Goal: Check status: Check status

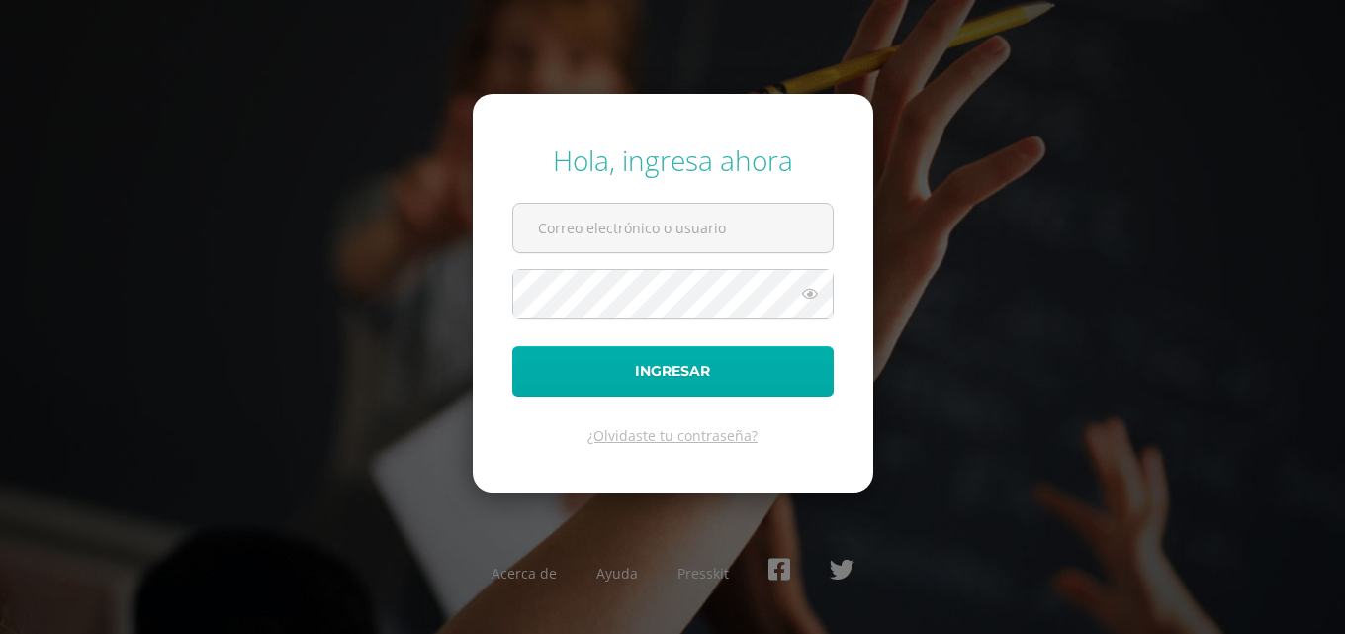
type input "COS00362@osoriosandoval.edu.gt"
click at [698, 361] on button "Ingresar" at bounding box center [672, 371] width 321 height 50
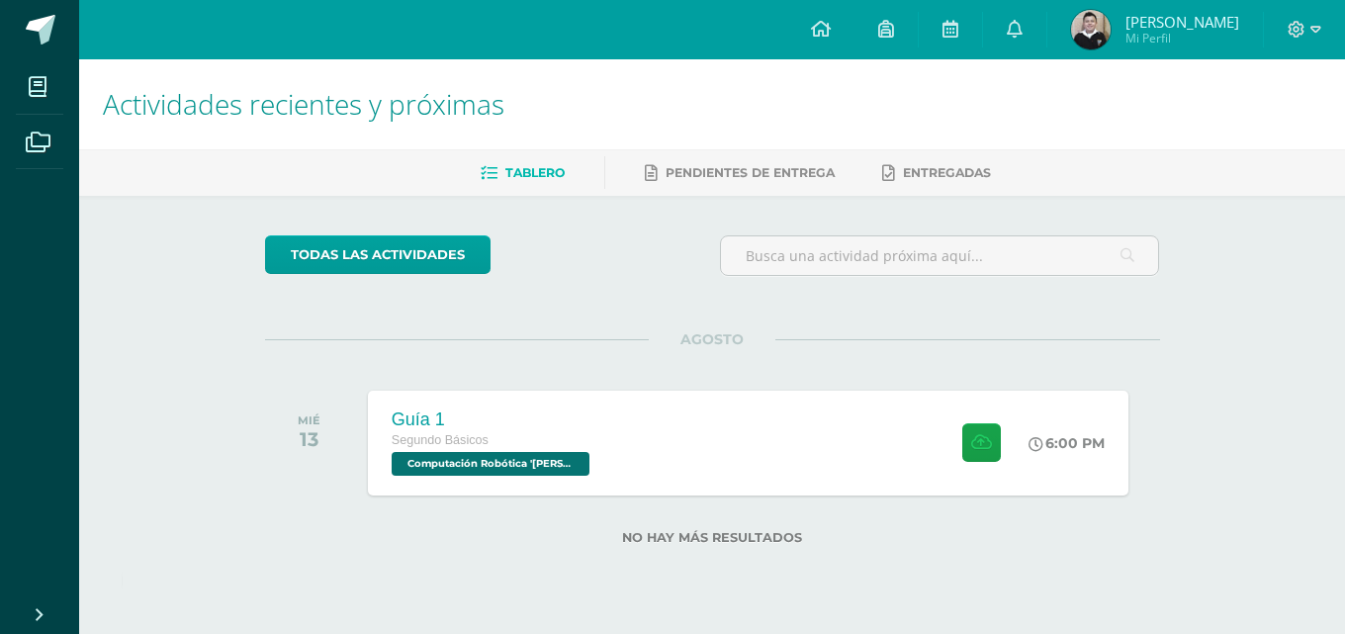
drag, startPoint x: 1130, startPoint y: 44, endPoint x: 1132, endPoint y: 28, distance: 16.9
click at [1131, 44] on span "Mi Perfil" at bounding box center [1182, 38] width 114 height 17
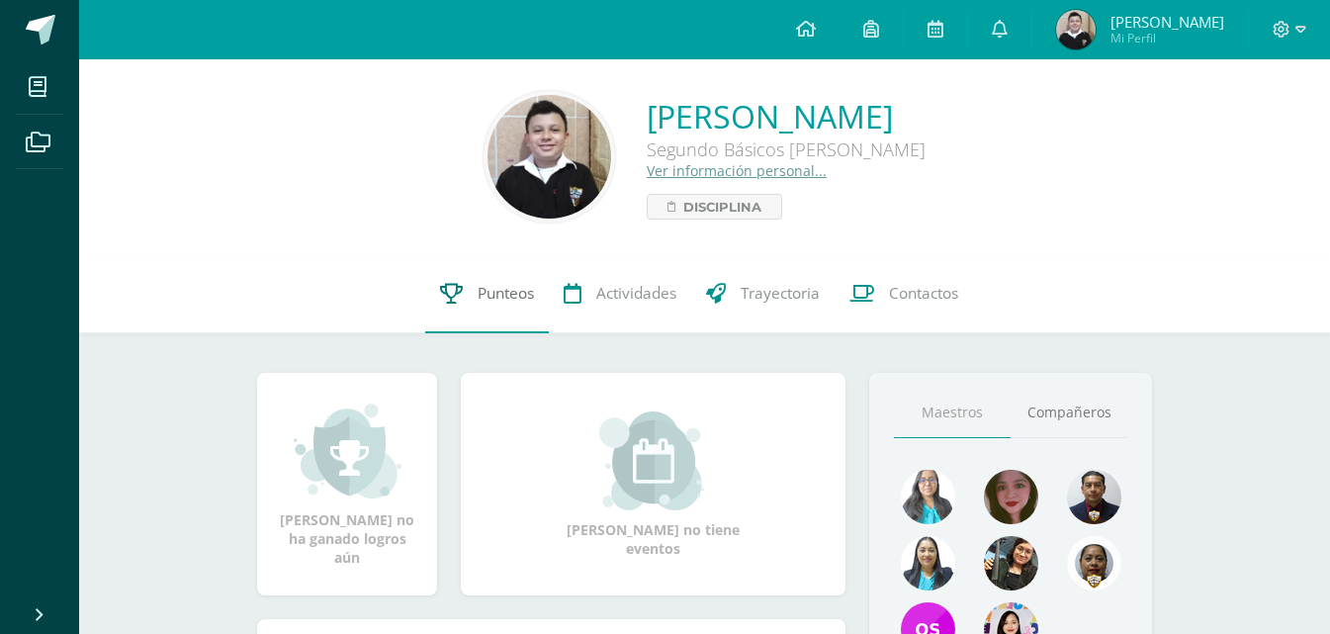
click at [486, 310] on link "Punteos" at bounding box center [487, 293] width 124 height 79
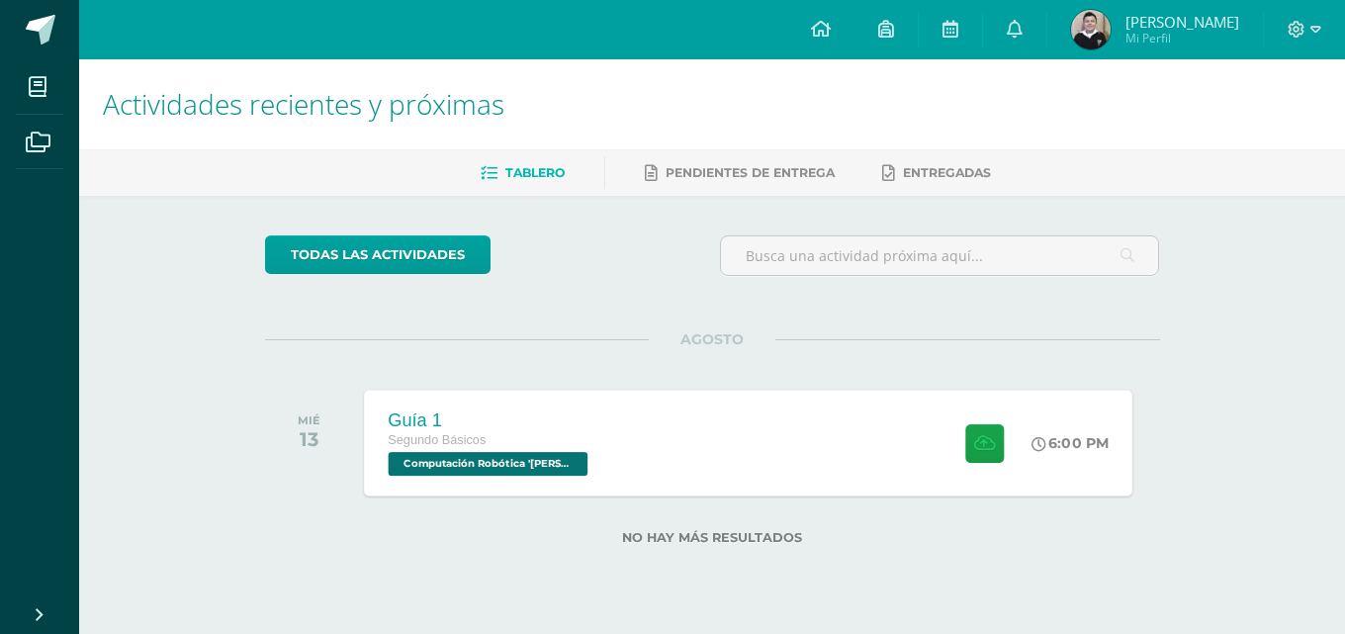
click at [845, 438] on div "Guía 1 Segundo Básicos Computación Robótica '[PERSON_NAME]' 6:00 PM Guía 1 Comp…" at bounding box center [748, 443] width 768 height 106
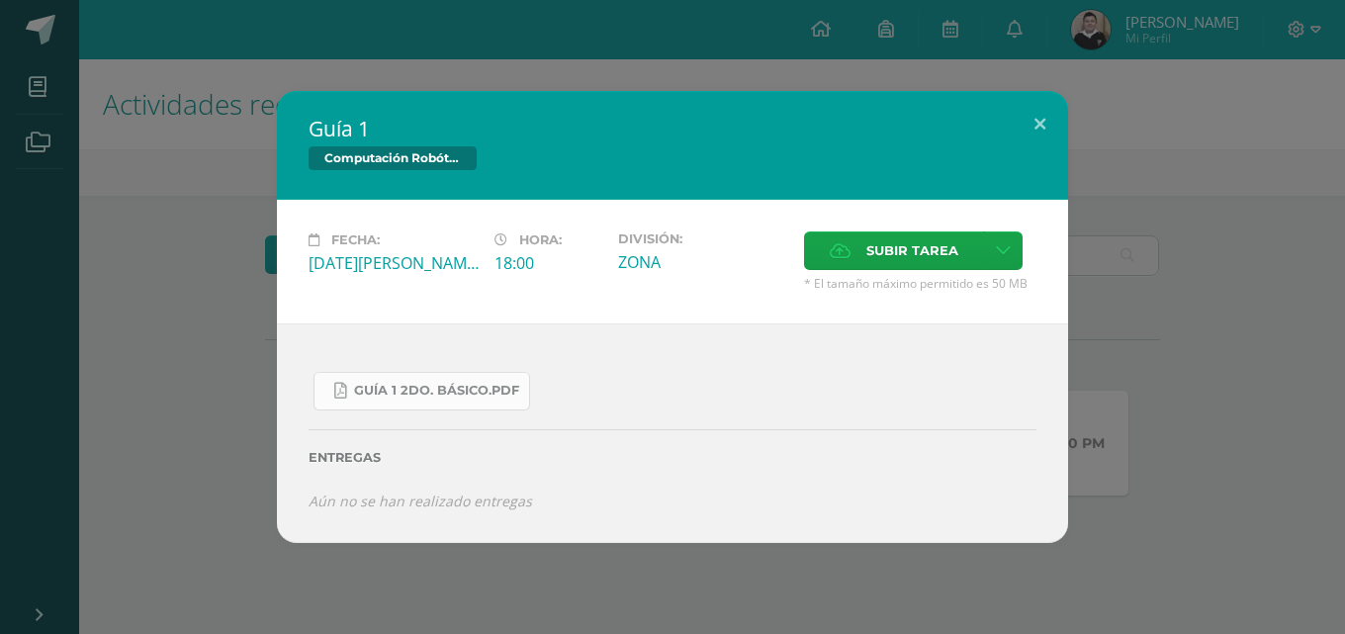
click at [398, 387] on span "Guía 1 2do. Básico.pdf" at bounding box center [436, 391] width 165 height 16
